Goal: Book appointment/travel/reservation

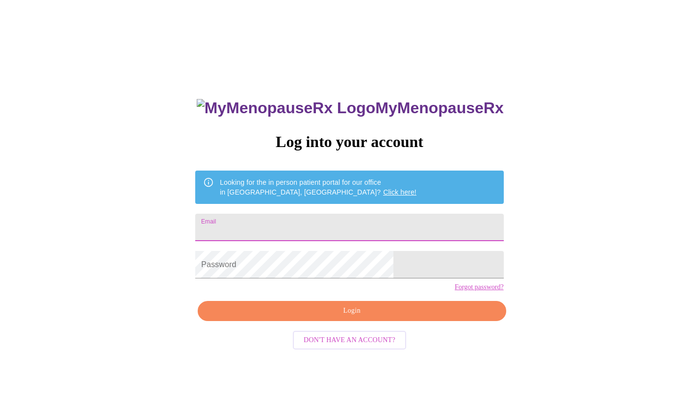
click at [304, 225] on input "Email" at bounding box center [349, 227] width 308 height 27
type input "[EMAIL_ADDRESS][DOMAIN_NAME]"
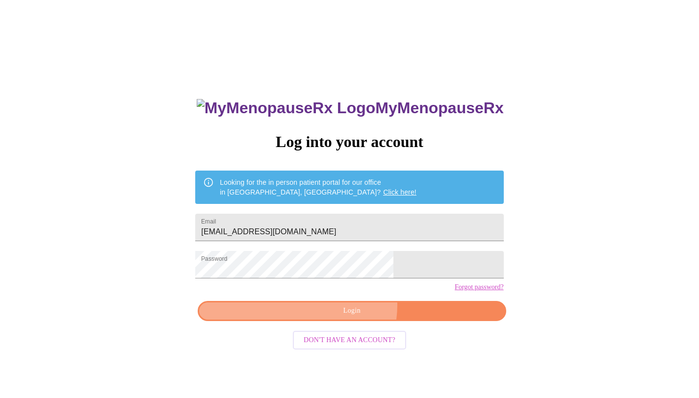
click at [348, 317] on span "Login" at bounding box center [351, 311] width 285 height 12
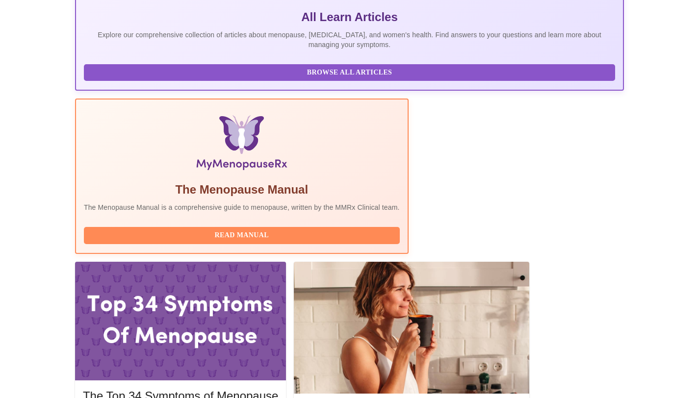
scroll to position [226, 0]
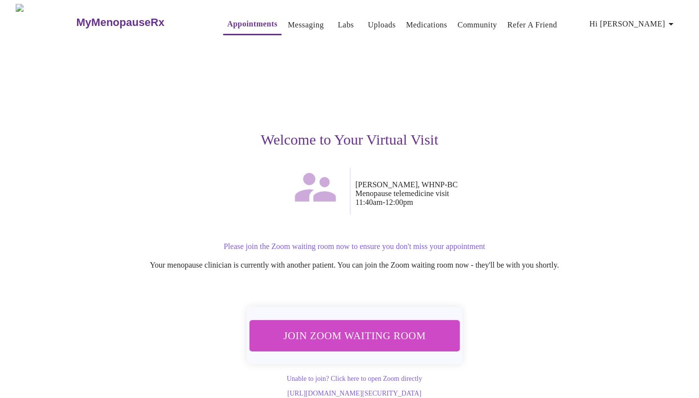
click at [373, 328] on span "Join Zoom Waiting Room" at bounding box center [354, 336] width 184 height 18
